Goal: Task Accomplishment & Management: Manage account settings

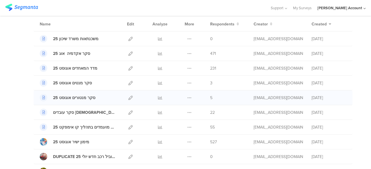
scroll to position [58, 0]
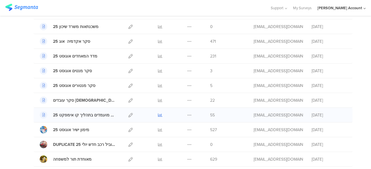
click at [158, 116] on icon at bounding box center [160, 115] width 4 height 4
click at [158, 98] on icon at bounding box center [160, 100] width 4 height 4
click at [158, 85] on icon at bounding box center [160, 86] width 4 height 4
